Goal: Transaction & Acquisition: Purchase product/service

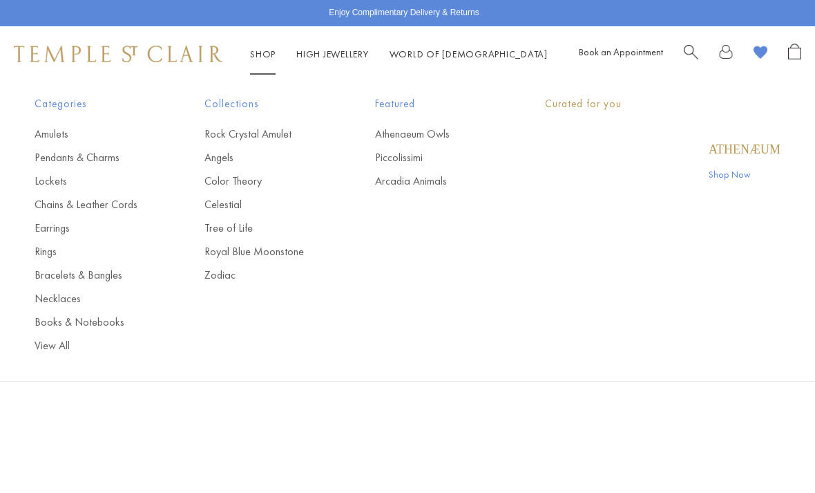
click at [256, 48] on link "Shop Shop" at bounding box center [263, 54] width 26 height 12
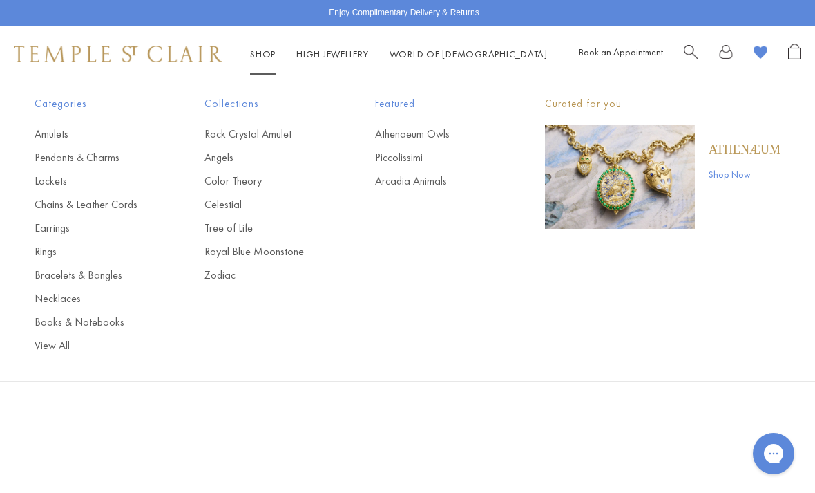
click at [443, 129] on link "Athenaeum Owls" at bounding box center [432, 133] width 115 height 15
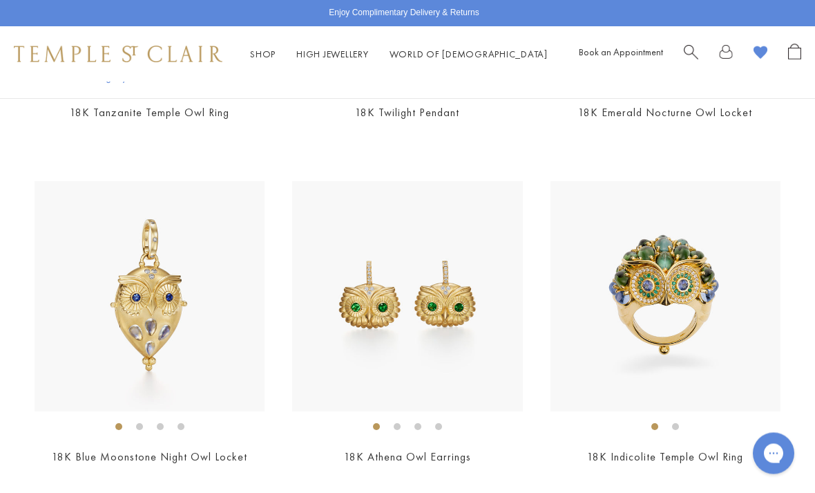
scroll to position [597, 0]
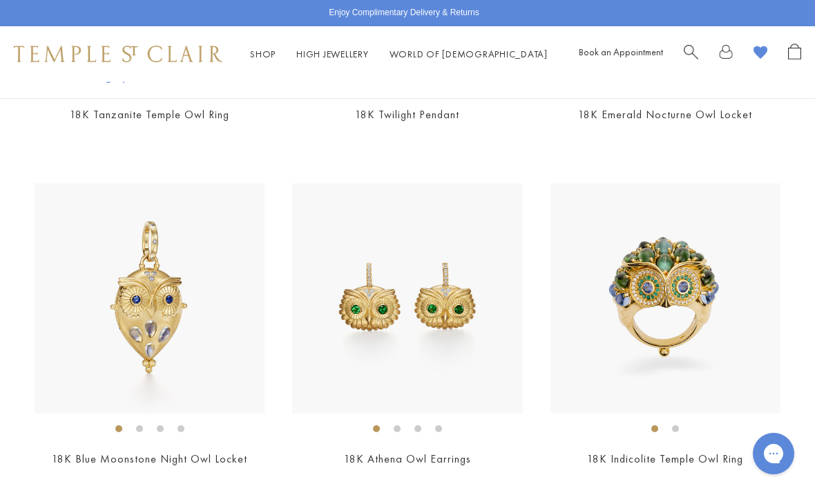
click at [214, 268] on img at bounding box center [150, 298] width 230 height 230
